Goal: Task Accomplishment & Management: Manage account settings

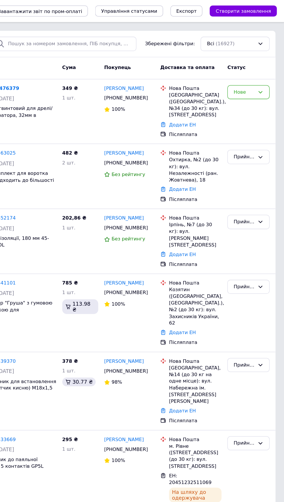
click at [259, 73] on div "Нове" at bounding box center [252, 73] width 17 height 6
click at [263, 82] on li "Прийнято" at bounding box center [256, 84] width 33 height 11
